Goal: Task Accomplishment & Management: Complete application form

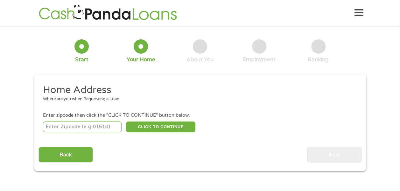
click at [88, 124] on input "number" at bounding box center [82, 127] width 79 height 11
type input "79904"
select select "[US_STATE]"
click at [156, 127] on button "CLICK TO CONTINUE" at bounding box center [160, 127] width 69 height 11
type input "79904"
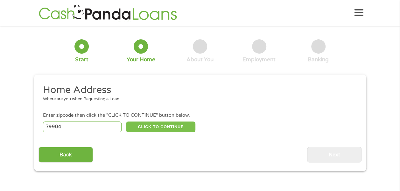
type input "[GEOGRAPHIC_DATA]"
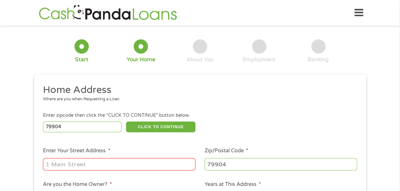
click at [89, 162] on input "Enter Your Street Address *" at bounding box center [119, 164] width 152 height 12
type input "[STREET_ADDRESS][PERSON_NAME]"
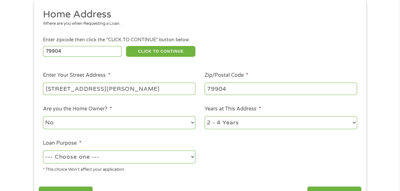
scroll to position [81, 0]
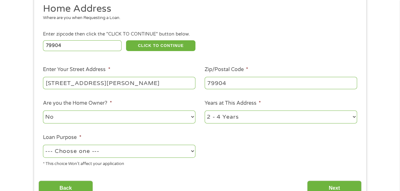
click at [354, 116] on select "1 Year or less 1 - 2 Years 2 - 4 Years Over 4 Years" at bounding box center [281, 117] width 152 height 13
select select "60months"
click at [205, 111] on select "1 Year or less 1 - 2 Years 2 - 4 Years Over 4 Years" at bounding box center [281, 117] width 152 height 13
click at [191, 150] on select "--- Choose one --- Pay Bills Debt Consolidation Home Improvement Major Purchase…" at bounding box center [119, 151] width 152 height 13
select select "other"
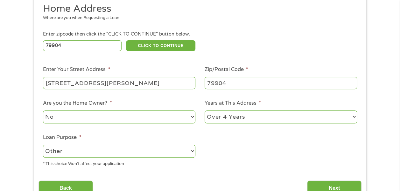
click at [43, 145] on select "--- Choose one --- Pay Bills Debt Consolidation Home Improvement Major Purchase…" at bounding box center [119, 151] width 152 height 13
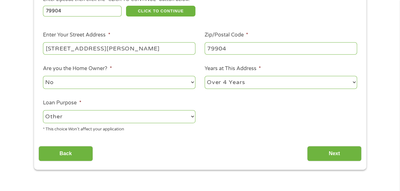
scroll to position [119, 0]
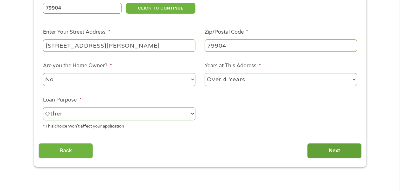
click at [341, 150] on input "Next" at bounding box center [334, 151] width 54 height 16
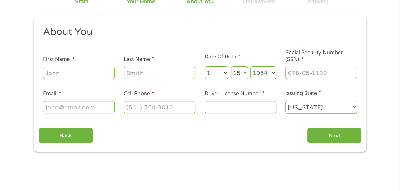
scroll to position [0, 0]
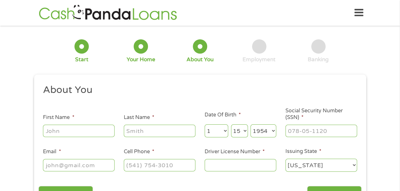
click at [83, 133] on input "First Name *" at bounding box center [79, 131] width 72 height 12
click at [60, 132] on input "First Name *" at bounding box center [79, 131] width 72 height 12
type input "[PERSON_NAME] [PERSON_NAME]"
type input "Hall"
type input "[EMAIL_ADDRESS][DOMAIN_NAME]"
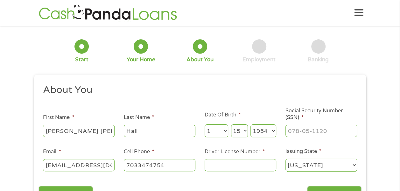
type input "[PHONE_NUMBER]"
click at [295, 127] on input "___-__-____" at bounding box center [321, 131] width 72 height 12
type input "467-04-9171"
click at [214, 167] on input "Driver License Number *" at bounding box center [241, 165] width 72 height 12
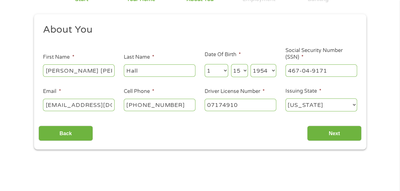
scroll to position [133, 0]
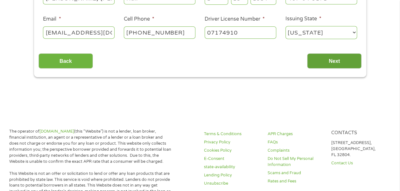
type input "07174910"
click at [333, 62] on input "Next" at bounding box center [334, 61] width 54 height 16
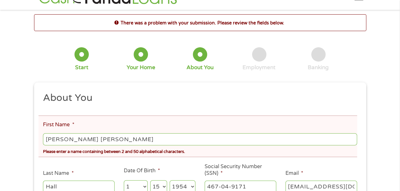
scroll to position [0, 0]
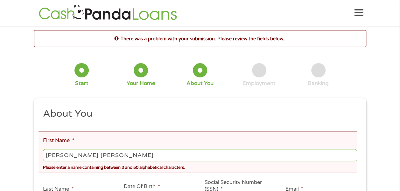
click at [61, 155] on input "[PERSON_NAME] [PERSON_NAME]" at bounding box center [200, 156] width 314 height 12
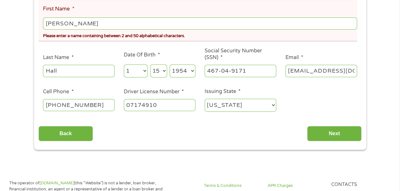
scroll to position [138, 0]
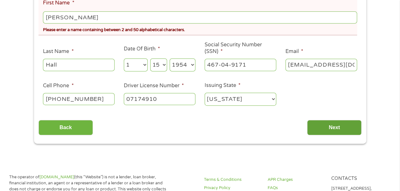
type input "[PERSON_NAME]"
click at [340, 128] on input "Next" at bounding box center [334, 128] width 54 height 16
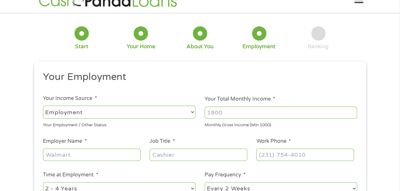
scroll to position [0, 0]
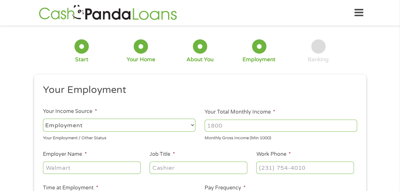
click at [192, 124] on select "--- Choose one --- Employment [DEMOGRAPHIC_DATA] Benefits" at bounding box center [119, 125] width 152 height 13
select select "benefits"
click at [43, 119] on select "--- Choose one --- Employment [DEMOGRAPHIC_DATA] Benefits" at bounding box center [119, 125] width 152 height 13
type input "Other"
type input "[PHONE_NUMBER]"
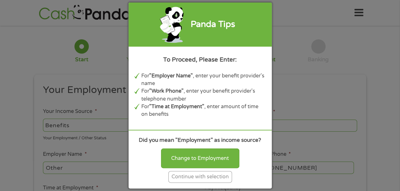
click at [209, 178] on div "Continue with selection" at bounding box center [200, 177] width 64 height 12
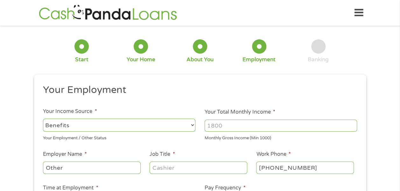
click at [230, 124] on input "Your Total Monthly Income *" at bounding box center [281, 126] width 152 height 12
click at [214, 126] on input "Your Total Monthly Income *" at bounding box center [281, 126] width 152 height 12
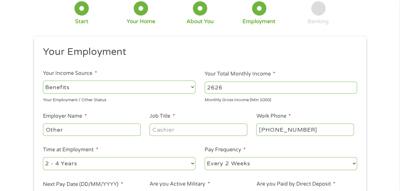
scroll to position [52, 0]
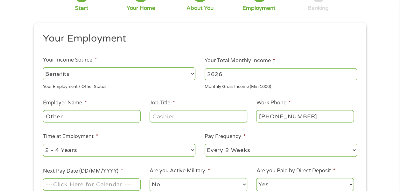
type input "2626"
click at [78, 116] on input "Other" at bounding box center [91, 116] width 97 height 12
type input "O"
click at [313, 115] on input "[PHONE_NUMBER]" at bounding box center [304, 116] width 97 height 12
click at [134, 115] on input "Federal Government Retired" at bounding box center [91, 116] width 97 height 12
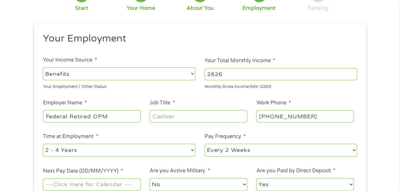
type input "Federal Retired OPM"
click at [323, 114] on input "[PHONE_NUMBER]" at bounding box center [304, 116] width 97 height 12
type input "[PHONE_NUMBER]"
click at [193, 150] on select "--- Choose one --- 1 Year or less 1 - 2 Years 2 - 4 Years Over 4 Years" at bounding box center [119, 150] width 152 height 13
select select "60months"
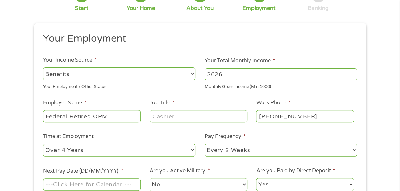
click at [43, 144] on select "--- Choose one --- 1 Year or less 1 - 2 Years 2 - 4 Years Over 4 Years" at bounding box center [119, 150] width 152 height 13
click at [354, 151] on select "--- Choose one --- Every 2 Weeks Every Week Monthly Semi-Monthly" at bounding box center [281, 150] width 152 height 13
select select "monthly"
click at [205, 144] on select "--- Choose one --- Every 2 Weeks Every Week Monthly Semi-Monthly" at bounding box center [281, 150] width 152 height 13
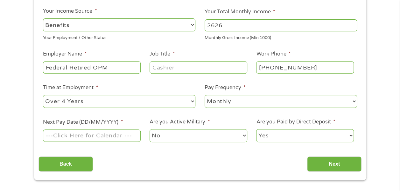
scroll to position [138, 0]
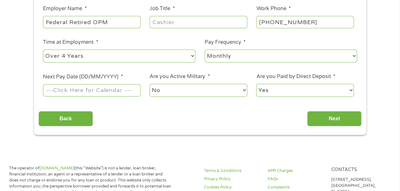
scroll to position [141, 0]
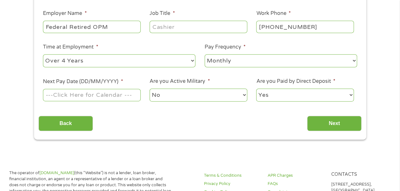
click at [59, 93] on input "Next Pay Date (DD/MM/YYYY) *" at bounding box center [91, 95] width 97 height 12
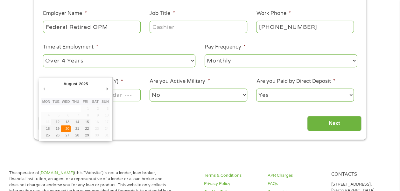
type input "[DATE]"
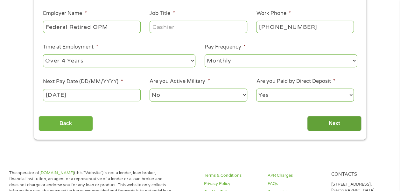
click at [336, 123] on input "Next" at bounding box center [334, 124] width 54 height 16
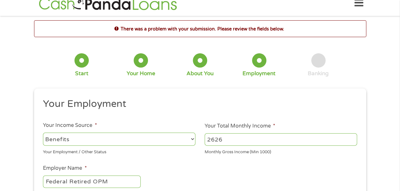
scroll to position [0, 0]
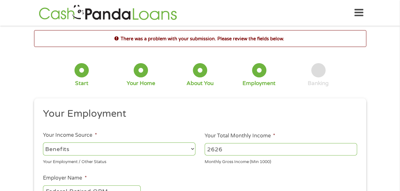
click at [192, 149] on select "--- Choose one --- Employment [DEMOGRAPHIC_DATA] Benefits" at bounding box center [119, 149] width 152 height 13
click at [43, 143] on select "--- Choose one --- Employment [DEMOGRAPHIC_DATA] Benefits" at bounding box center [119, 149] width 152 height 13
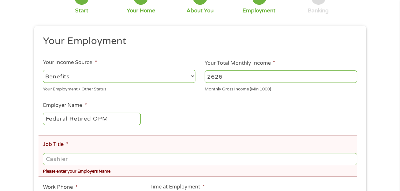
scroll to position [75, 0]
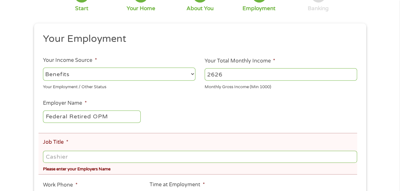
click at [116, 117] on input "Federal Retired OPM" at bounding box center [91, 117] width 97 height 12
type input "Federal Retired"
click at [192, 108] on ul "Your Employment Your Income Source * --- Choose one --- Employment [DEMOGRAPHIC…" at bounding box center [199, 156] width 323 height 247
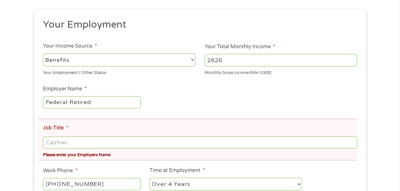
scroll to position [95, 0]
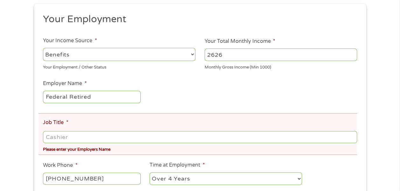
click at [62, 136] on input "Job Title *" at bounding box center [200, 137] width 314 height 12
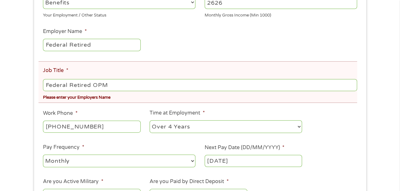
scroll to position [213, 0]
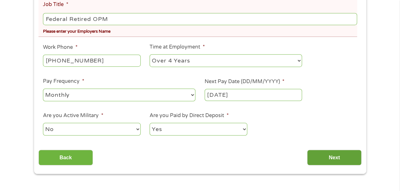
type input "Federal Retired OPM"
click at [336, 157] on input "Next" at bounding box center [334, 158] width 54 height 16
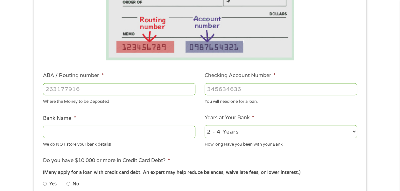
scroll to position [133, 0]
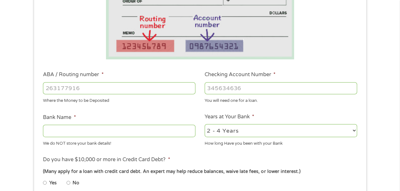
click at [55, 86] on input "ABA / Routing number *" at bounding box center [119, 88] width 152 height 12
type input "312081089"
type input "GECU"
type input "312081089"
click at [217, 89] on input "Checking Account Number *" at bounding box center [281, 88] width 152 height 12
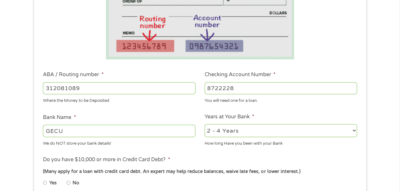
type input "8722228"
click at [354, 131] on select "2 - 4 Years 6 - 12 Months 1 - 2 Years Over 4 Years" at bounding box center [281, 130] width 152 height 13
click at [345, 109] on ul "Bank Information Where do you want the funds deposited? ABA / Routing number * …" at bounding box center [199, 109] width 323 height 317
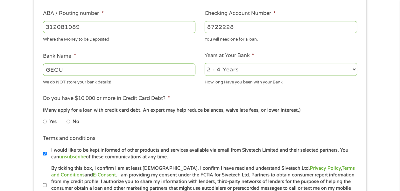
click at [69, 122] on input "No" at bounding box center [68, 122] width 4 height 10
radio input "true"
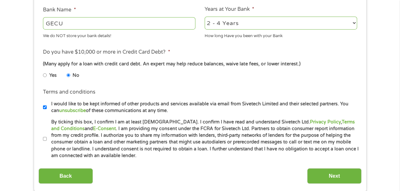
scroll to position [259, 0]
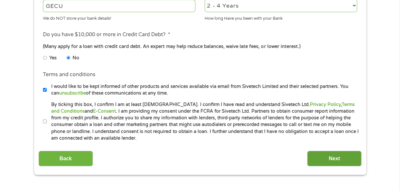
click at [335, 160] on input "Next" at bounding box center [334, 159] width 54 height 16
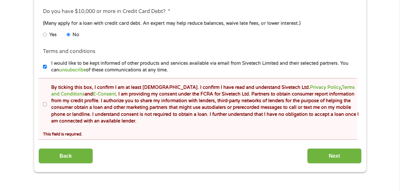
scroll to position [307, 0]
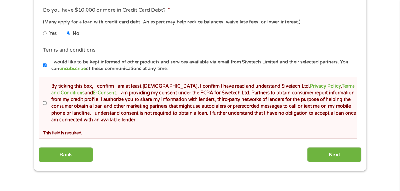
click at [45, 103] on input "By ticking this box, I confirm I am at least [DEMOGRAPHIC_DATA]. I confirm I ha…" at bounding box center [45, 103] width 4 height 10
checkbox input "true"
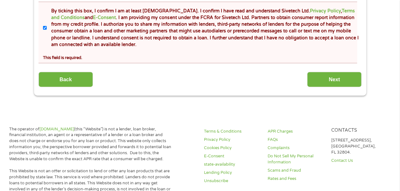
scroll to position [387, 0]
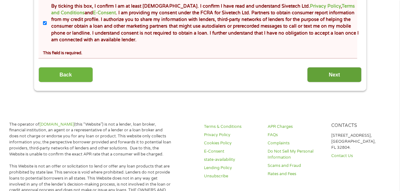
click at [336, 74] on input "Next" at bounding box center [334, 75] width 54 height 16
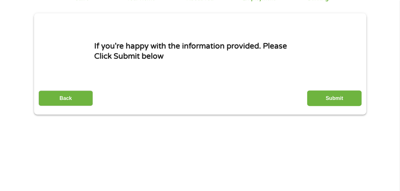
scroll to position [64, 0]
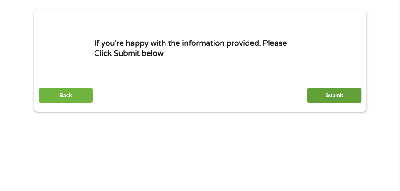
click at [333, 95] on input "Submit" at bounding box center [334, 96] width 54 height 16
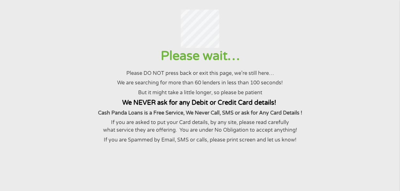
scroll to position [0, 0]
